Goal: Task Accomplishment & Management: Complete application form

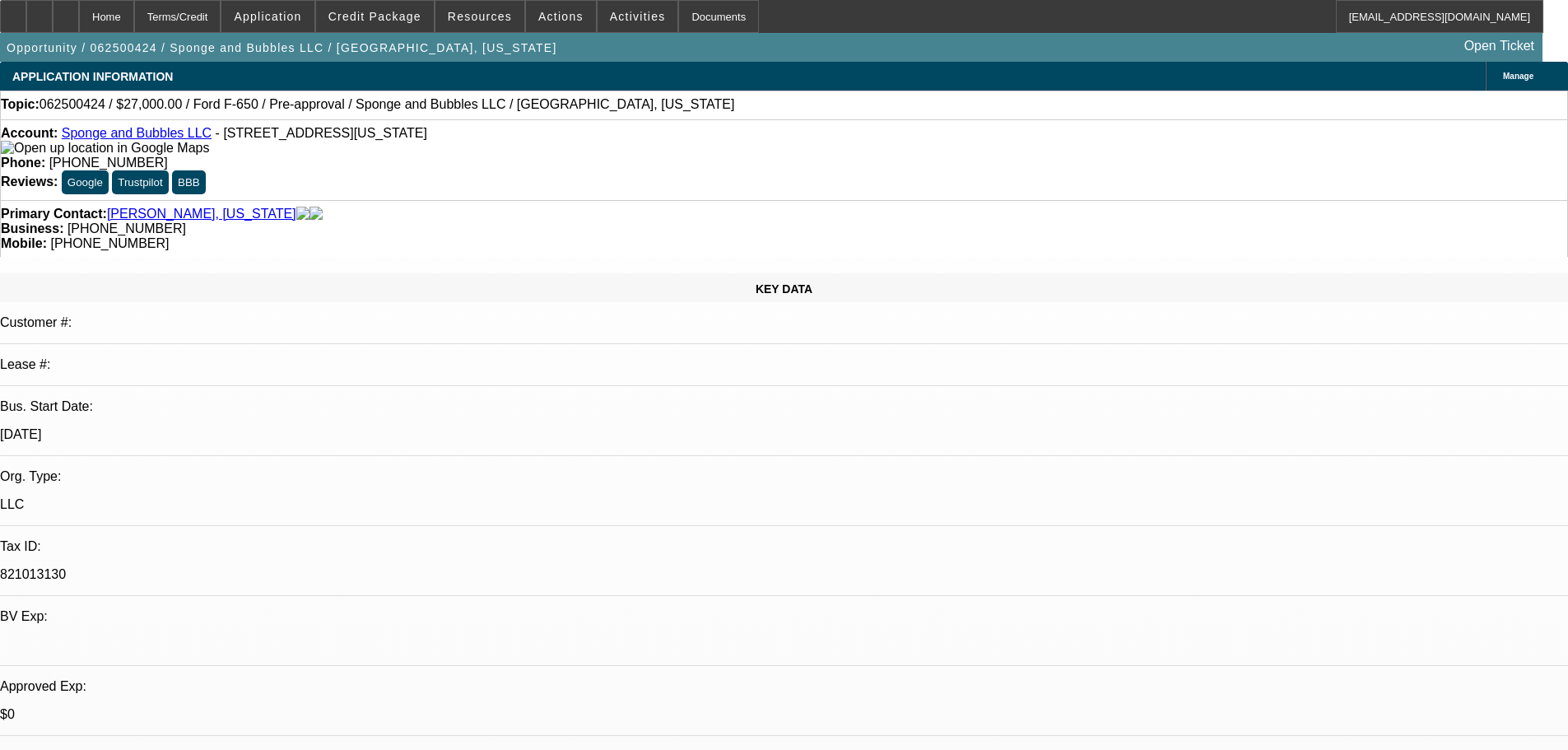
select select "0"
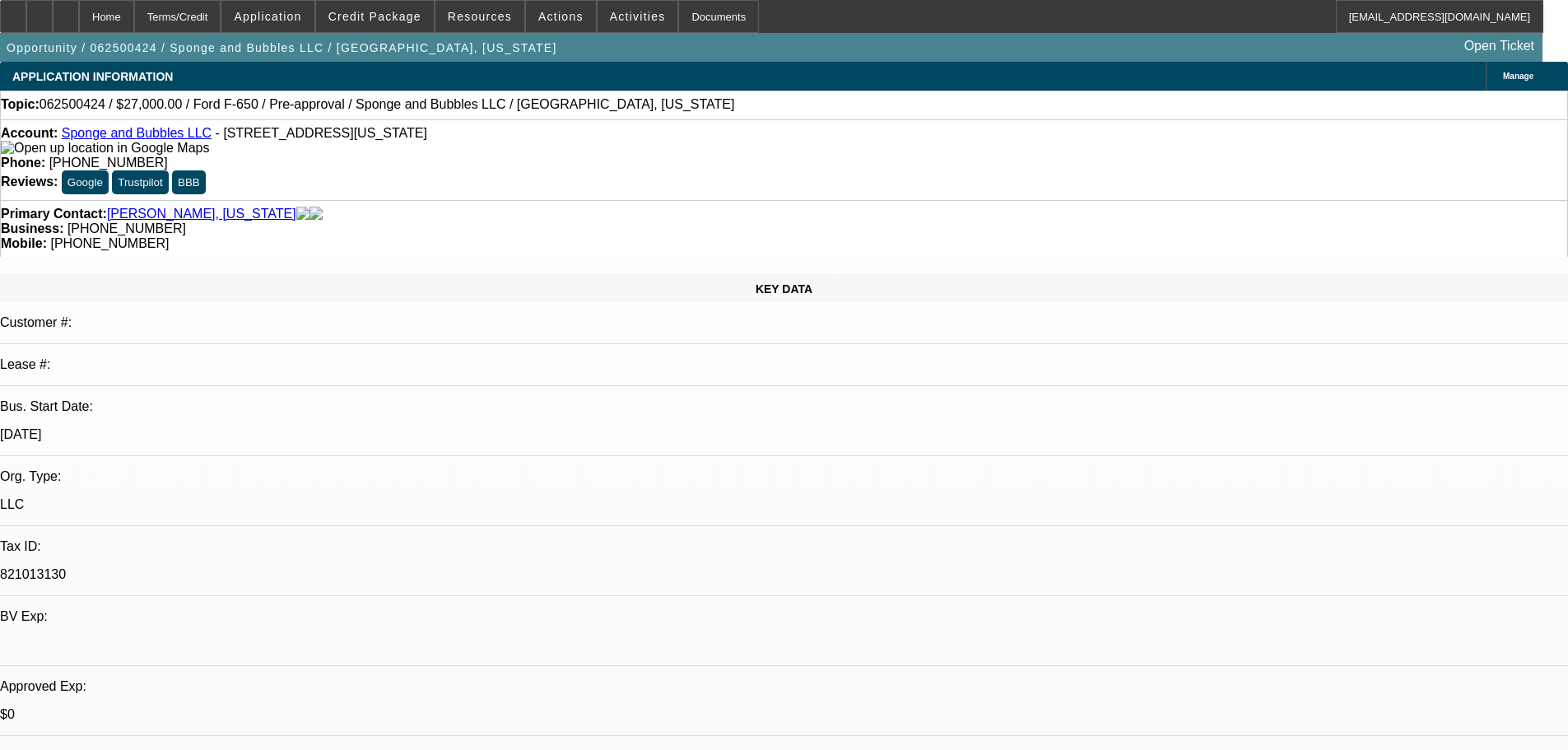
select select "0"
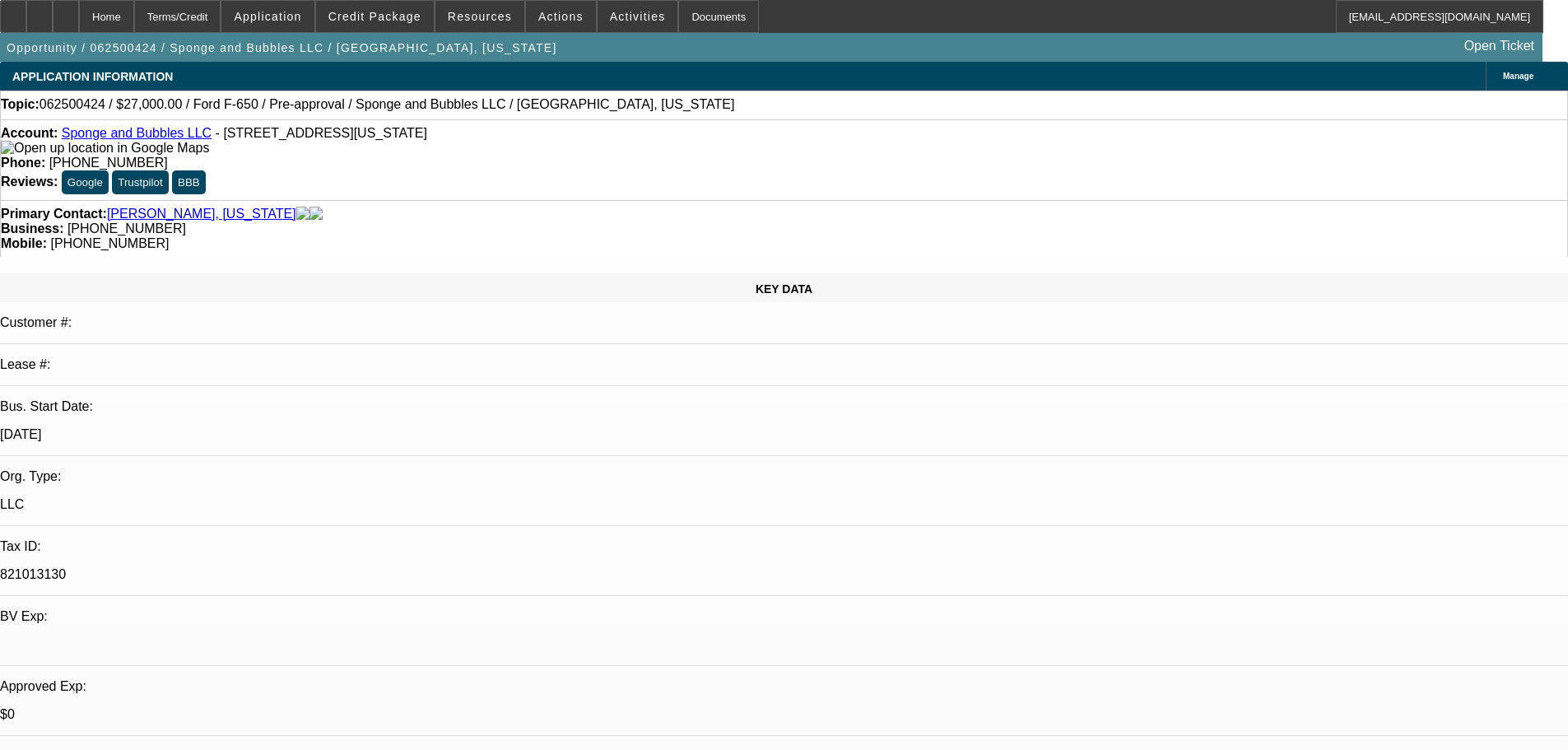
select select "0"
select select "1"
select select "6"
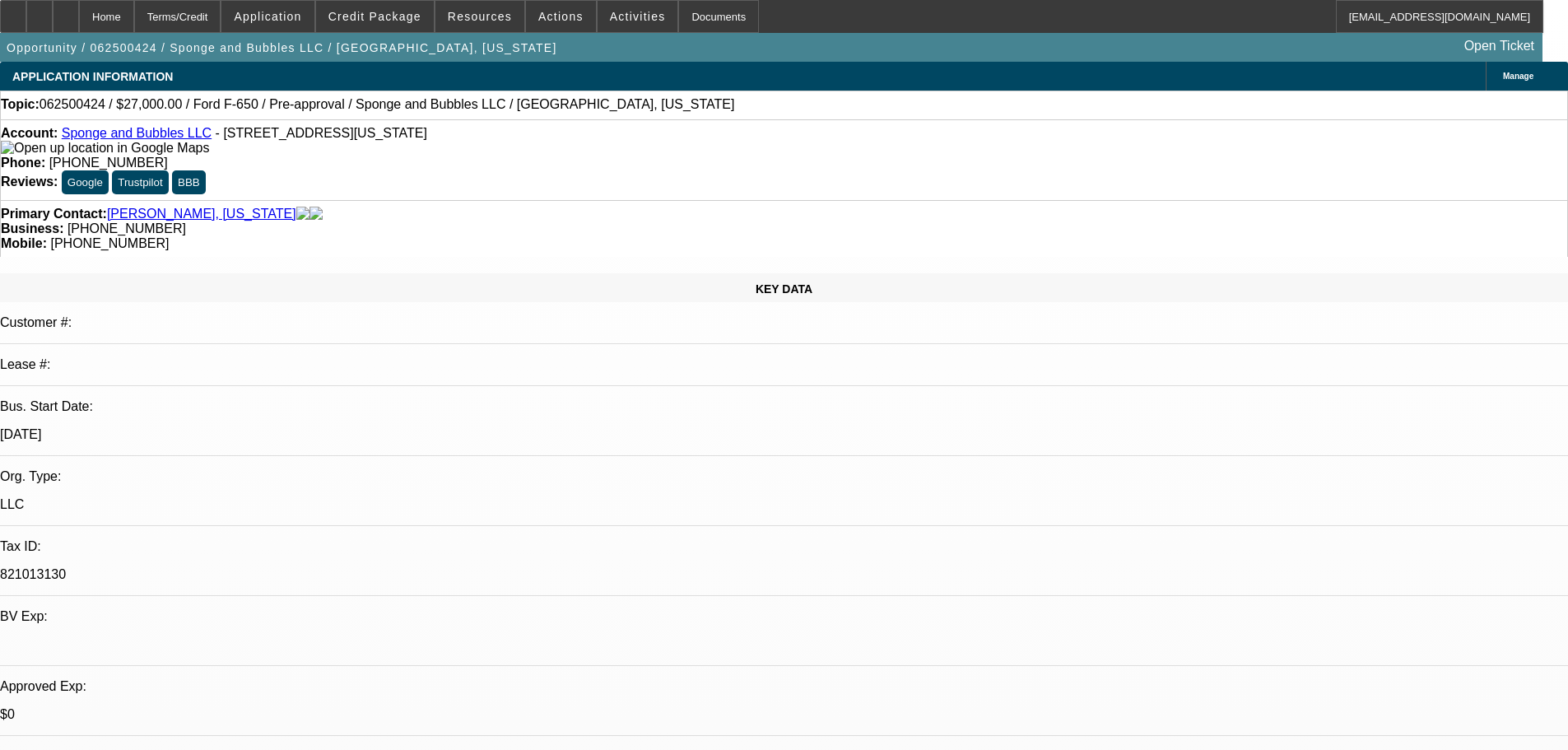
select select "1"
select select "6"
select select "1"
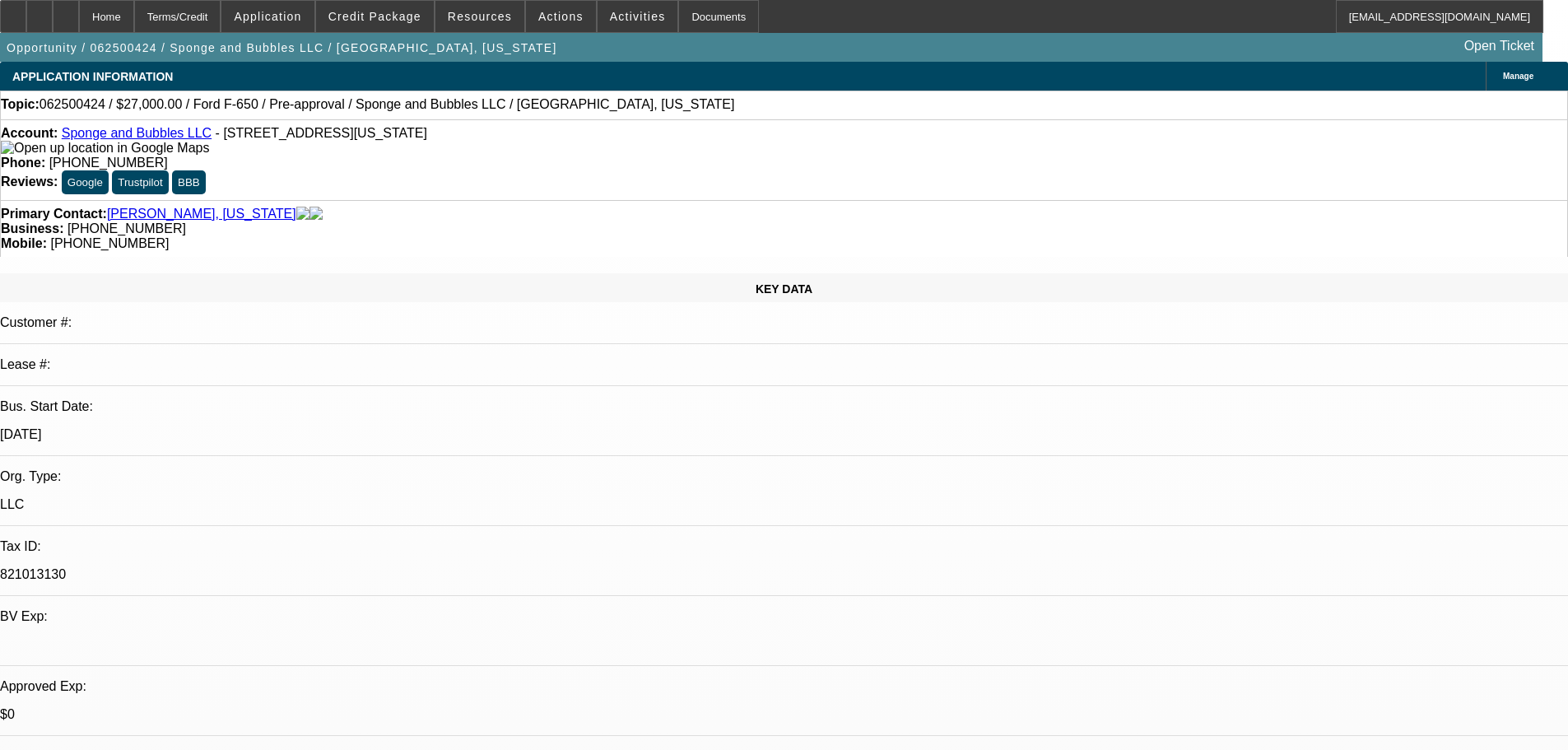
select select "6"
select select "1"
select select "6"
click at [164, 135] on link "Sponge and Bubbles LLC" at bounding box center [137, 133] width 150 height 14
